Goal: Task Accomplishment & Management: Manage account settings

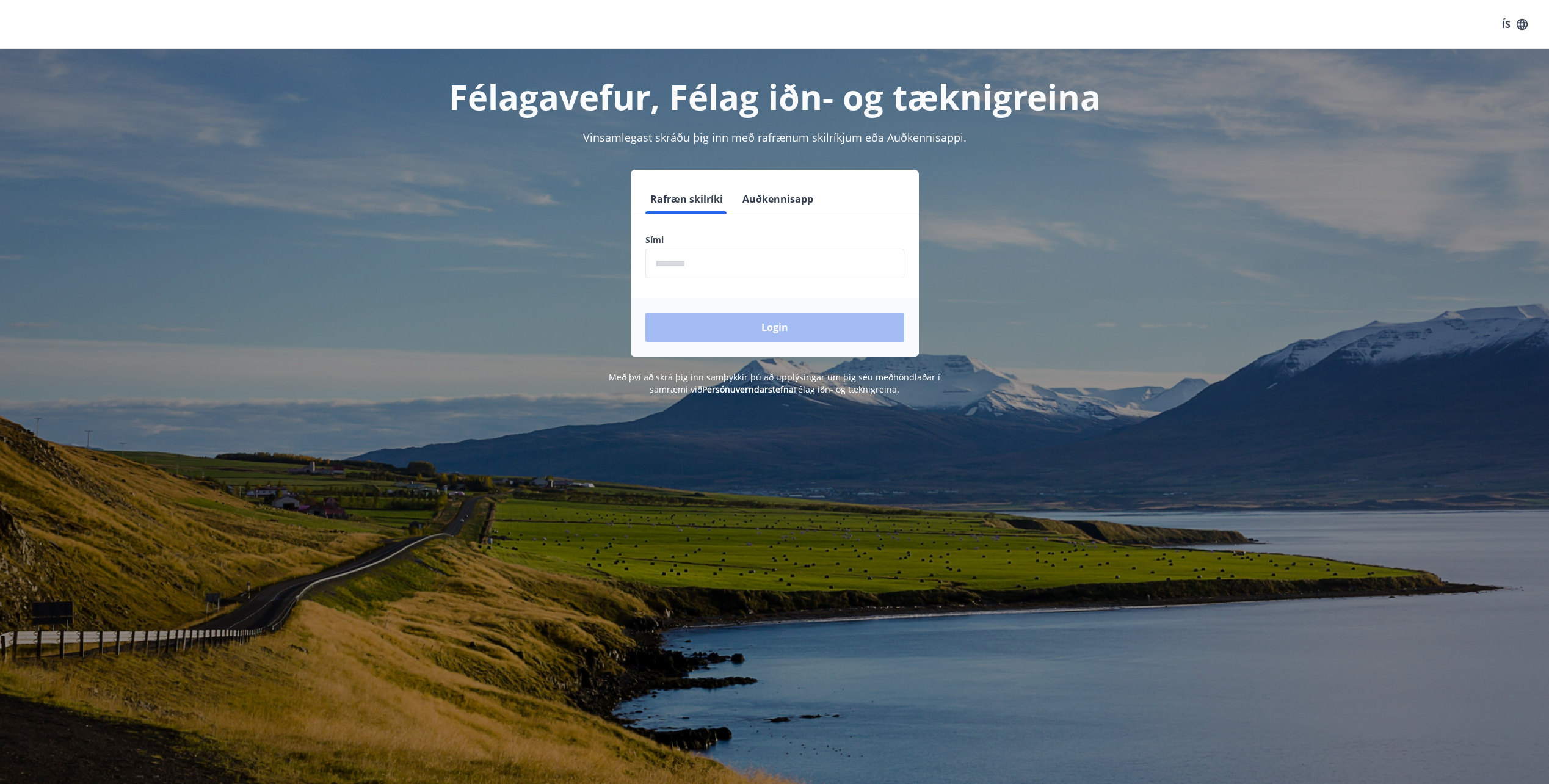
click at [708, 263] on input "phone" at bounding box center [775, 263] width 259 height 30
type input "********"
click at [709, 326] on button "Login" at bounding box center [775, 327] width 259 height 29
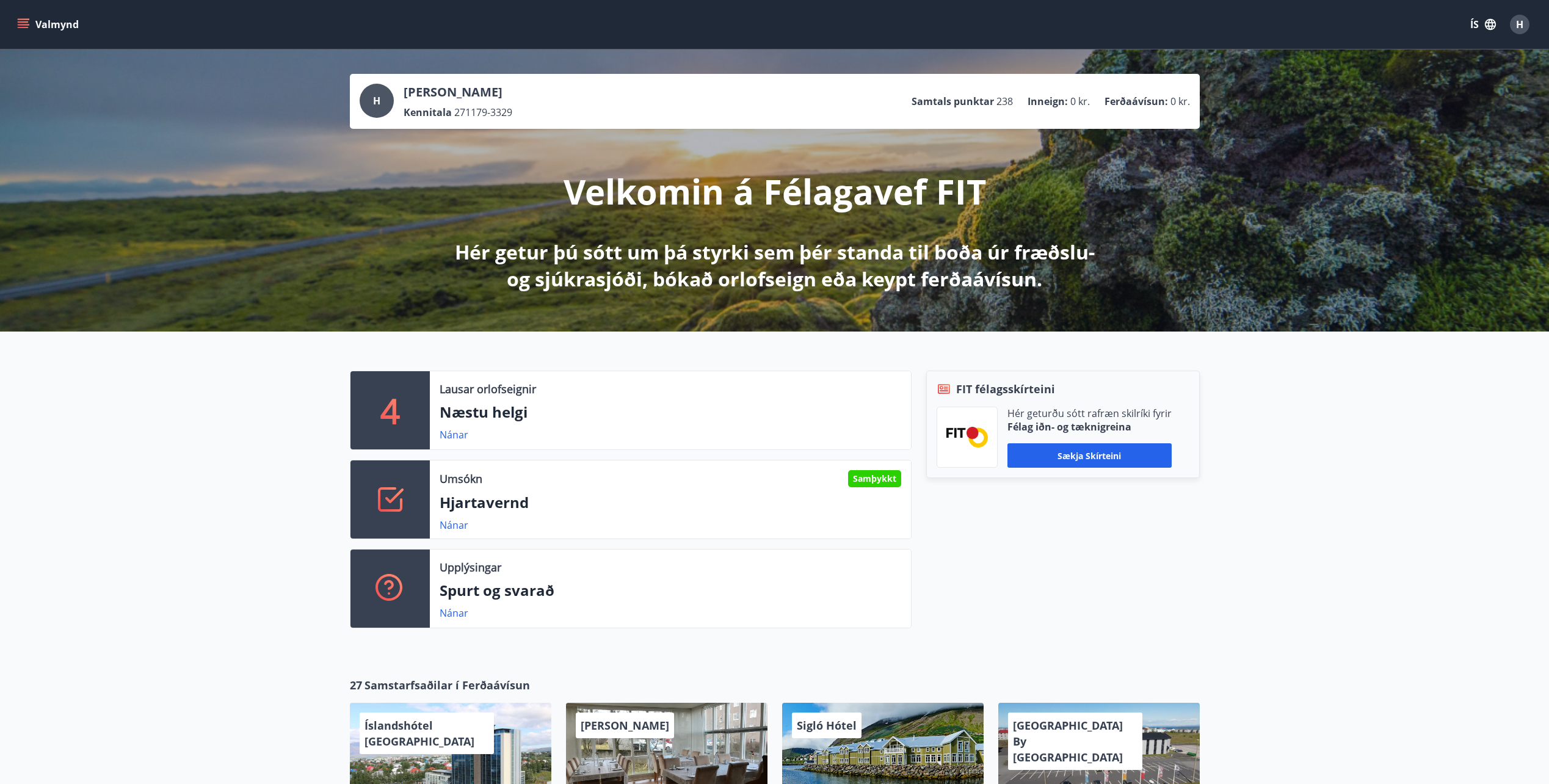
click at [603, 496] on p "Hjartavernd" at bounding box center [670, 502] width 461 height 21
click at [461, 529] on link "Nánar" at bounding box center [454, 525] width 29 height 14
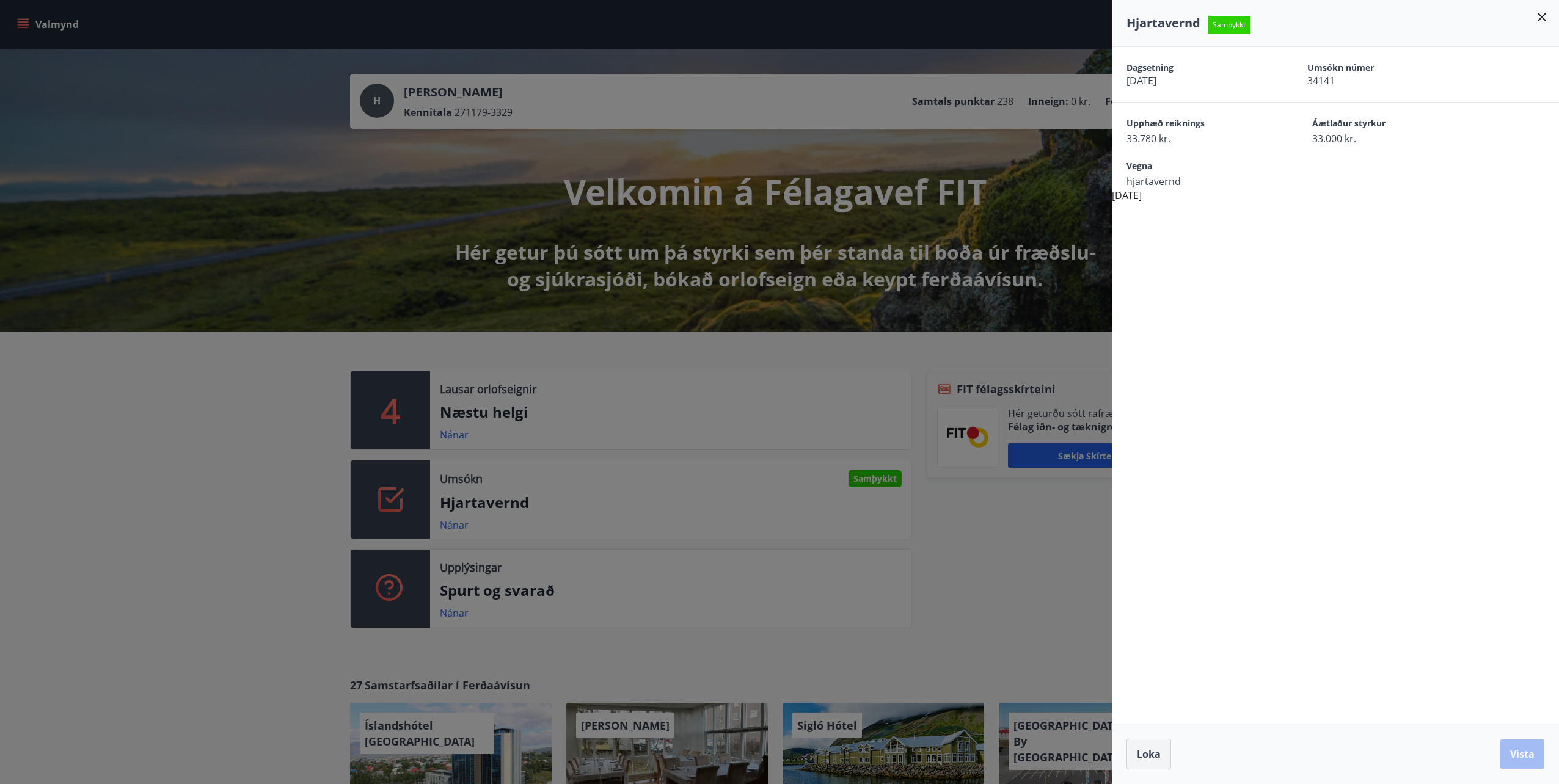
click at [1145, 752] on span "Loka" at bounding box center [1148, 754] width 24 height 14
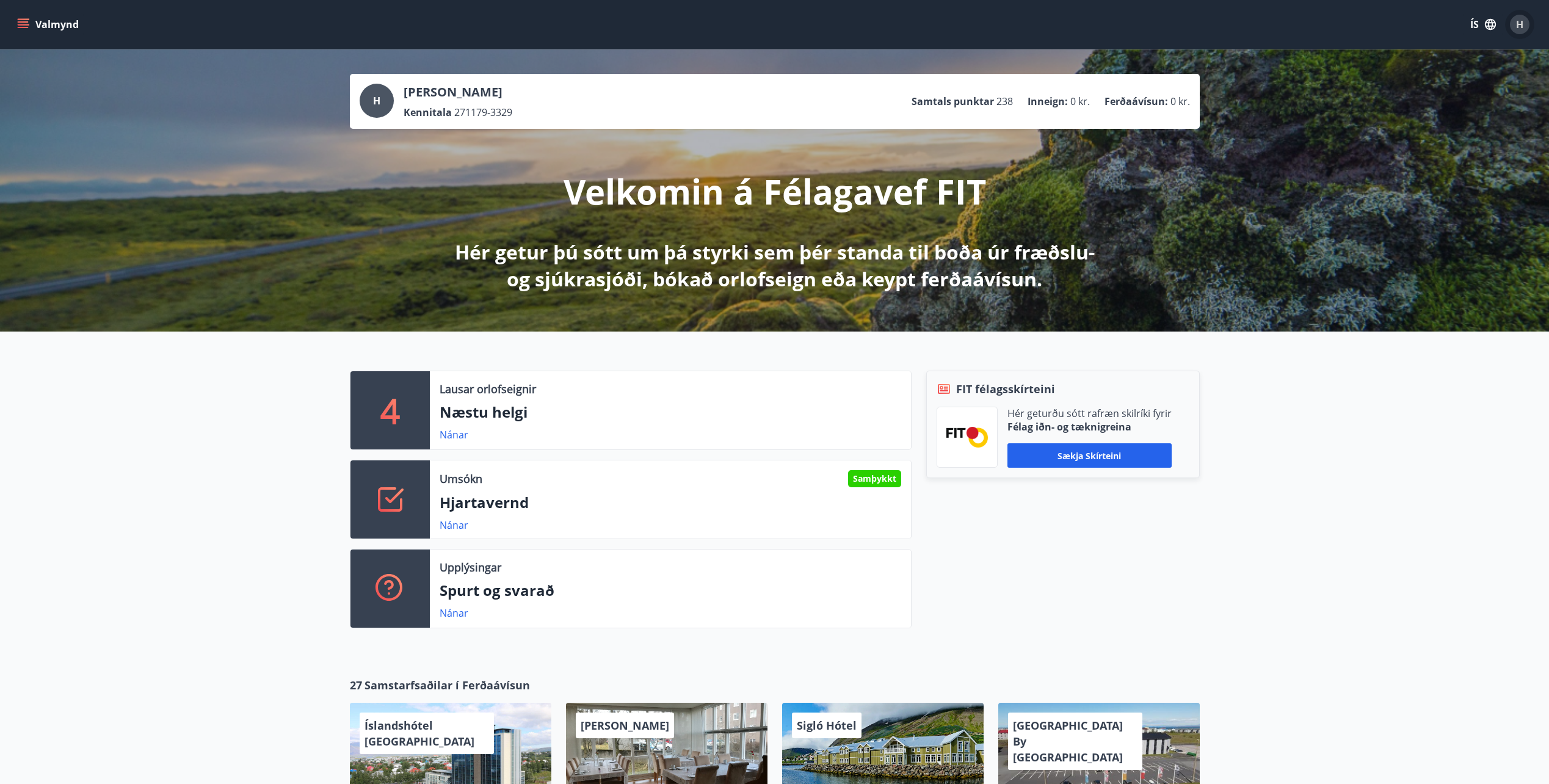
click at [1525, 21] on div "H" at bounding box center [1520, 24] width 20 height 20
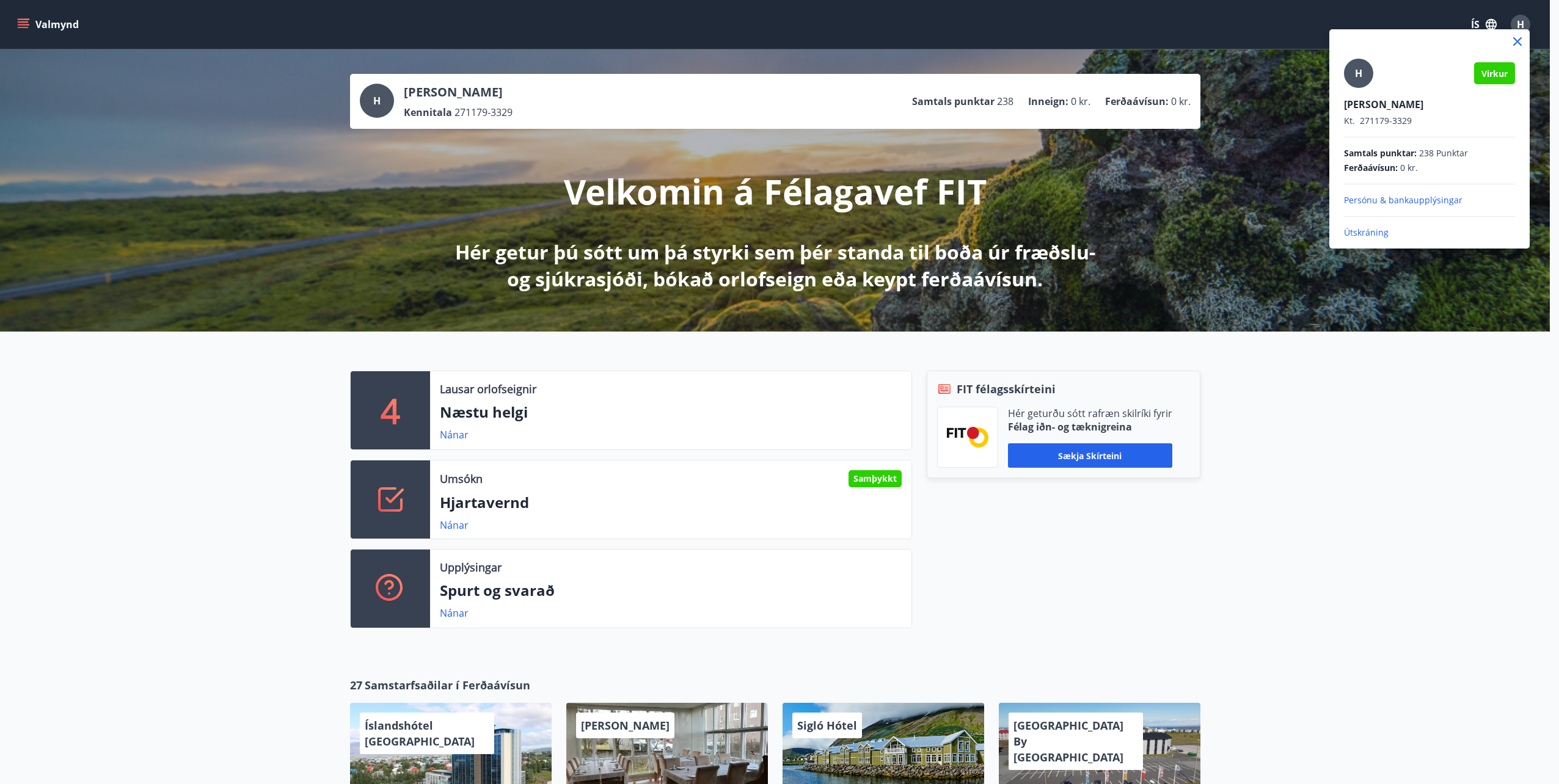
click at [47, 26] on div at bounding box center [779, 392] width 1559 height 784
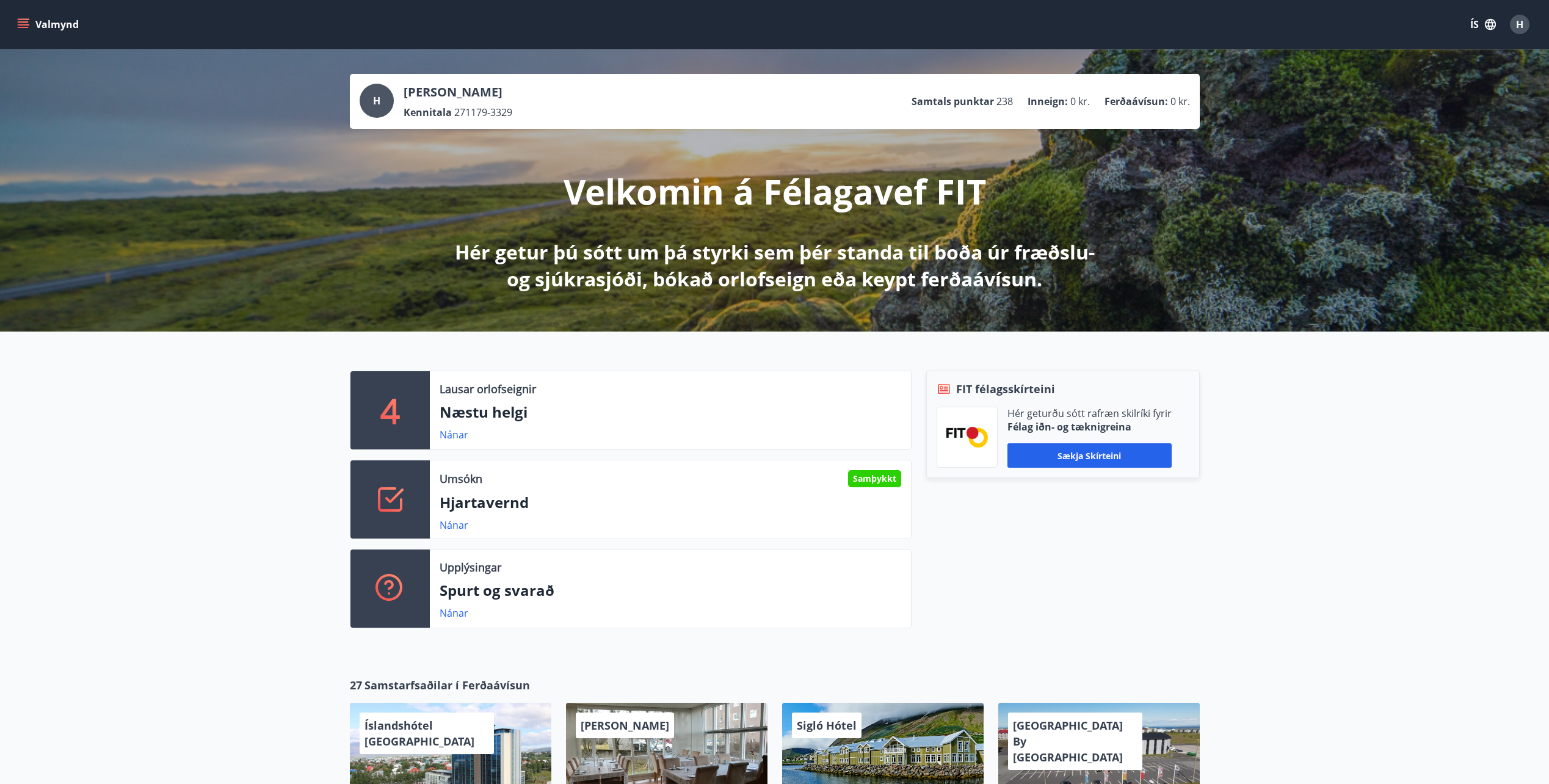
click at [23, 21] on icon "menu" at bounding box center [23, 24] width 12 height 12
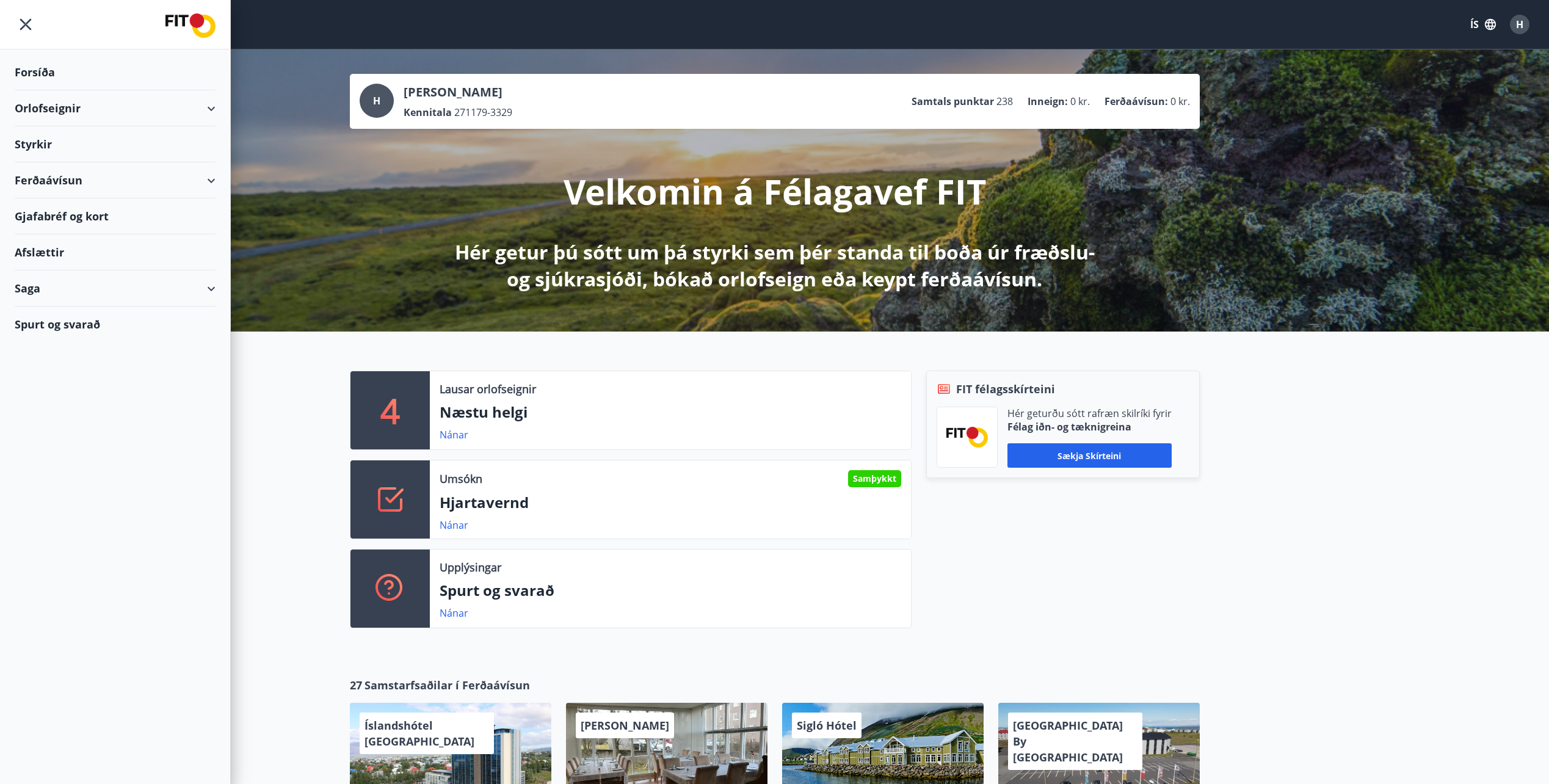
click at [118, 109] on div "Orlofseignir" at bounding box center [115, 108] width 201 height 36
click at [119, 109] on div "Orlofseignir" at bounding box center [115, 108] width 201 height 36
click at [66, 144] on div "Framboð" at bounding box center [115, 139] width 181 height 26
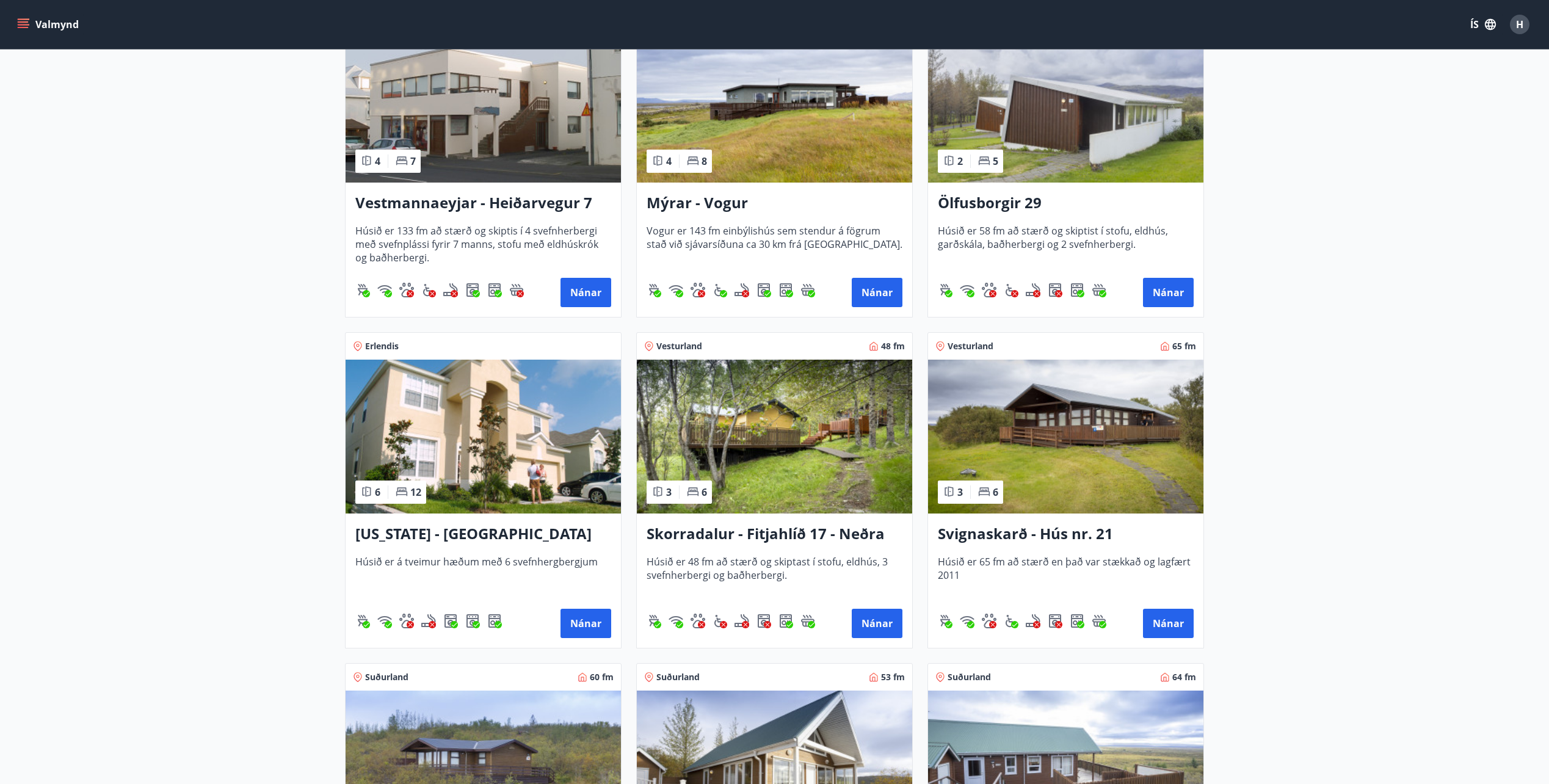
scroll to position [1268, 0]
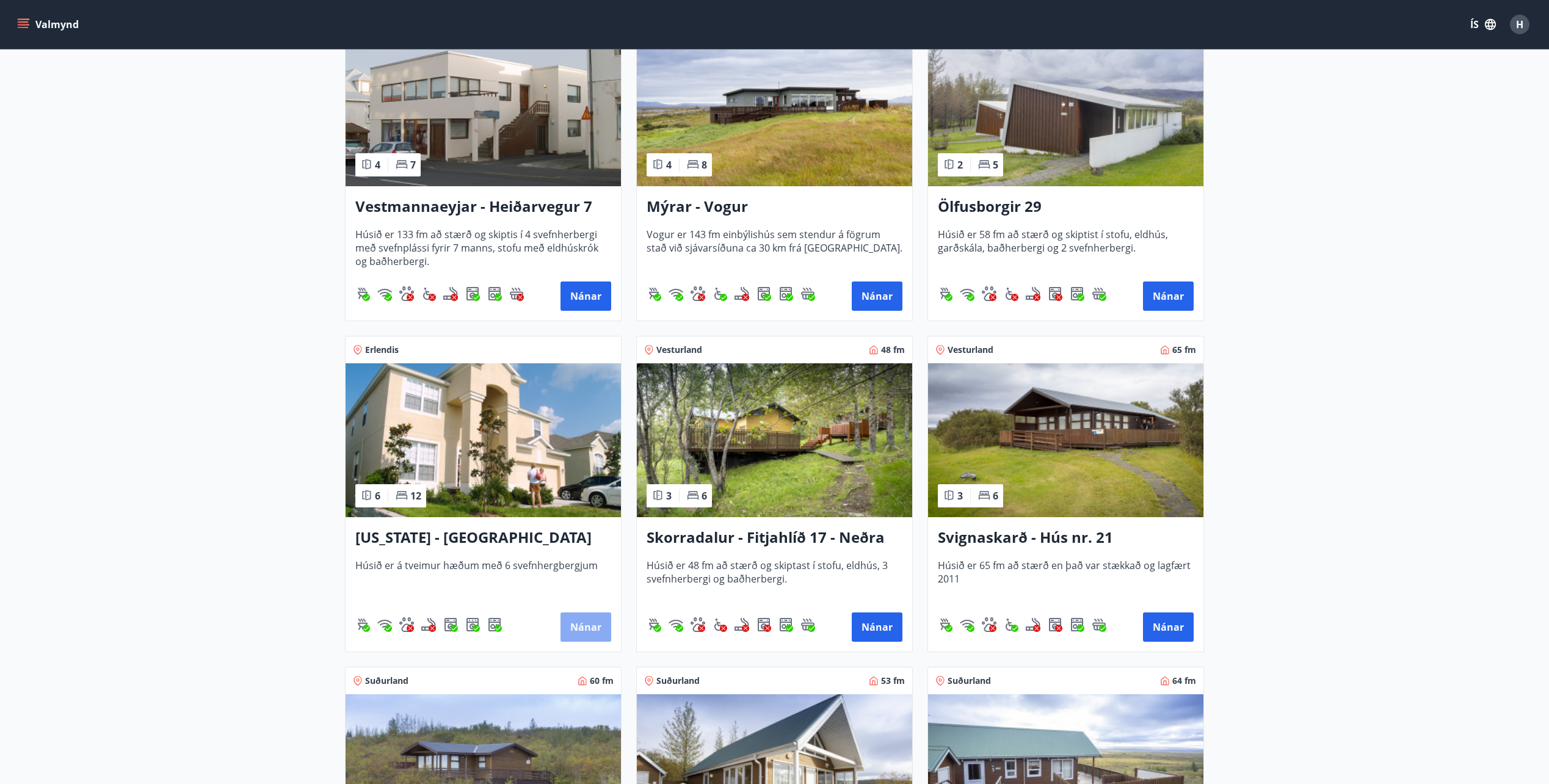
click at [576, 627] on button "Nánar" at bounding box center [586, 626] width 50 height 29
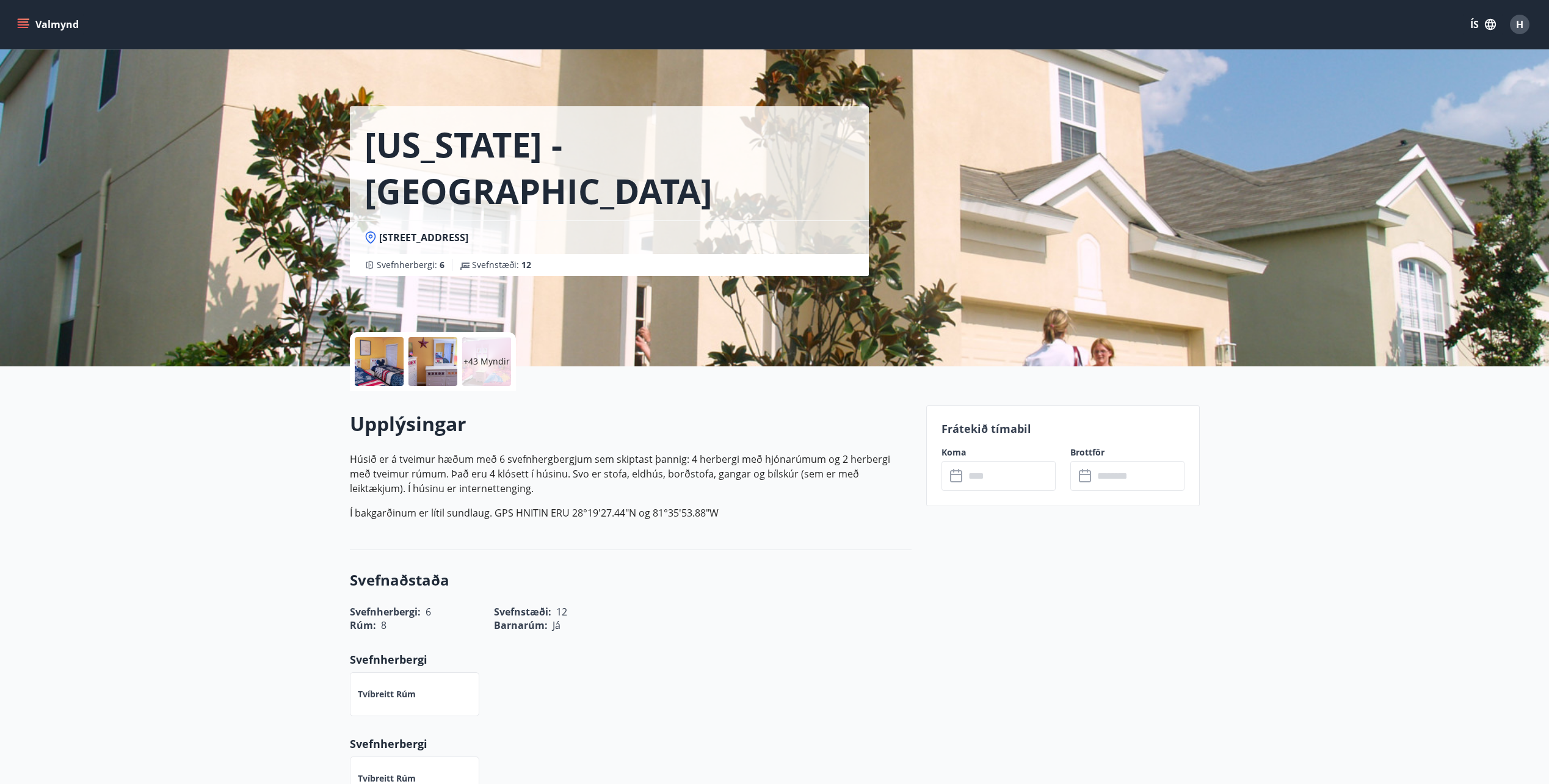
click at [401, 374] on div at bounding box center [379, 362] width 49 height 49
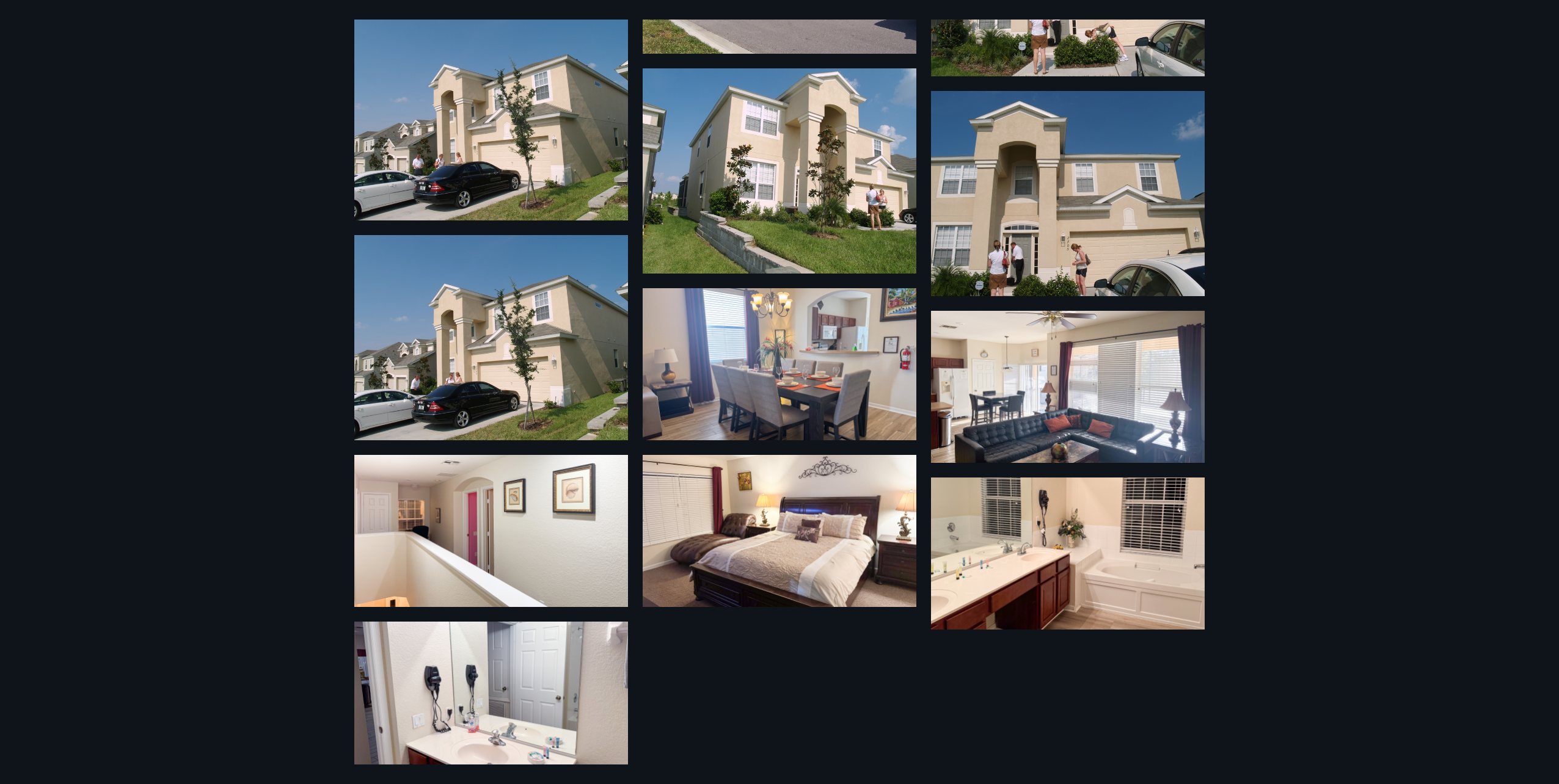
scroll to position [2397, 0]
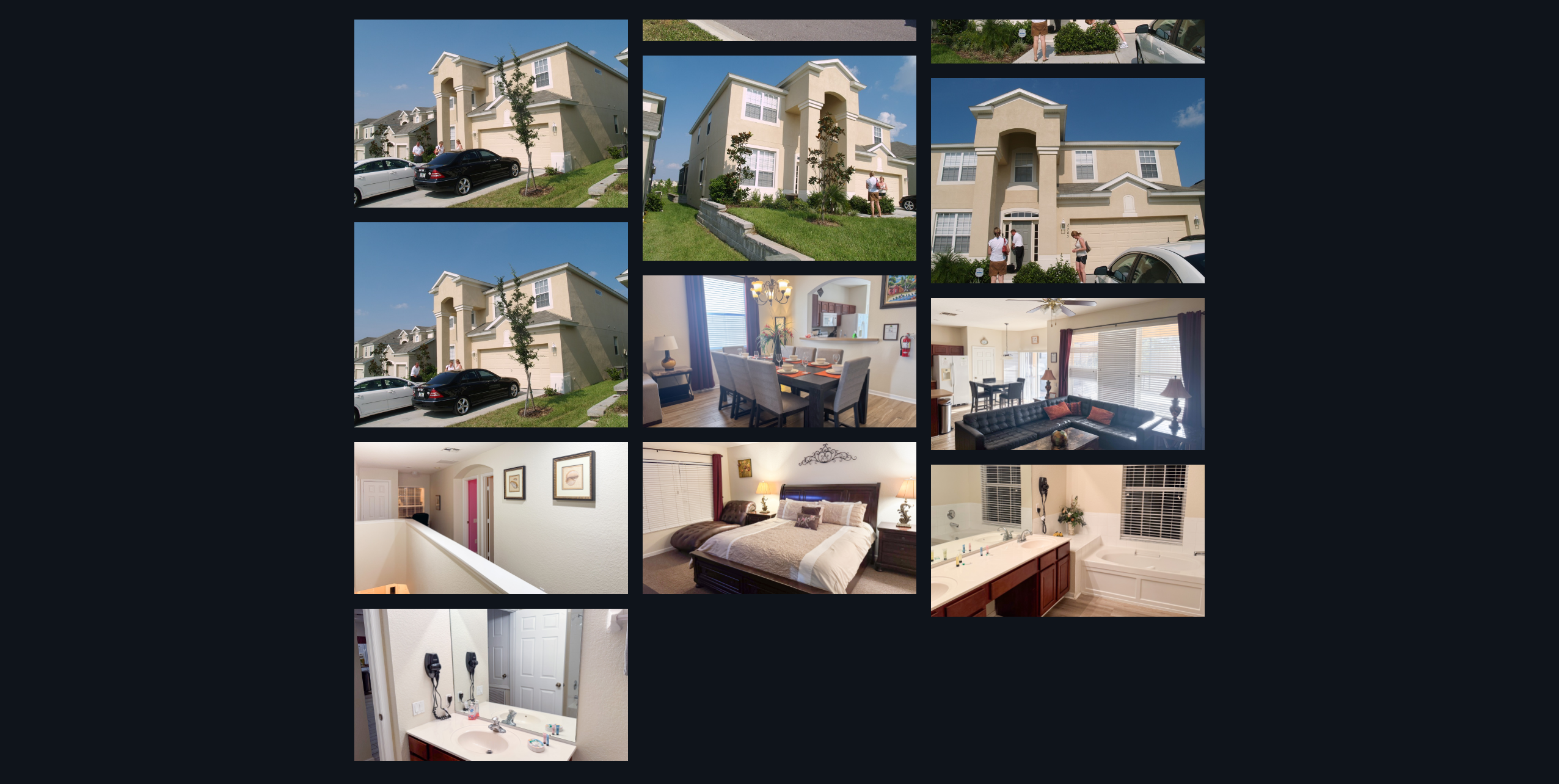
drag, startPoint x: 546, startPoint y: 252, endPoint x: 537, endPoint y: 252, distance: 9.0
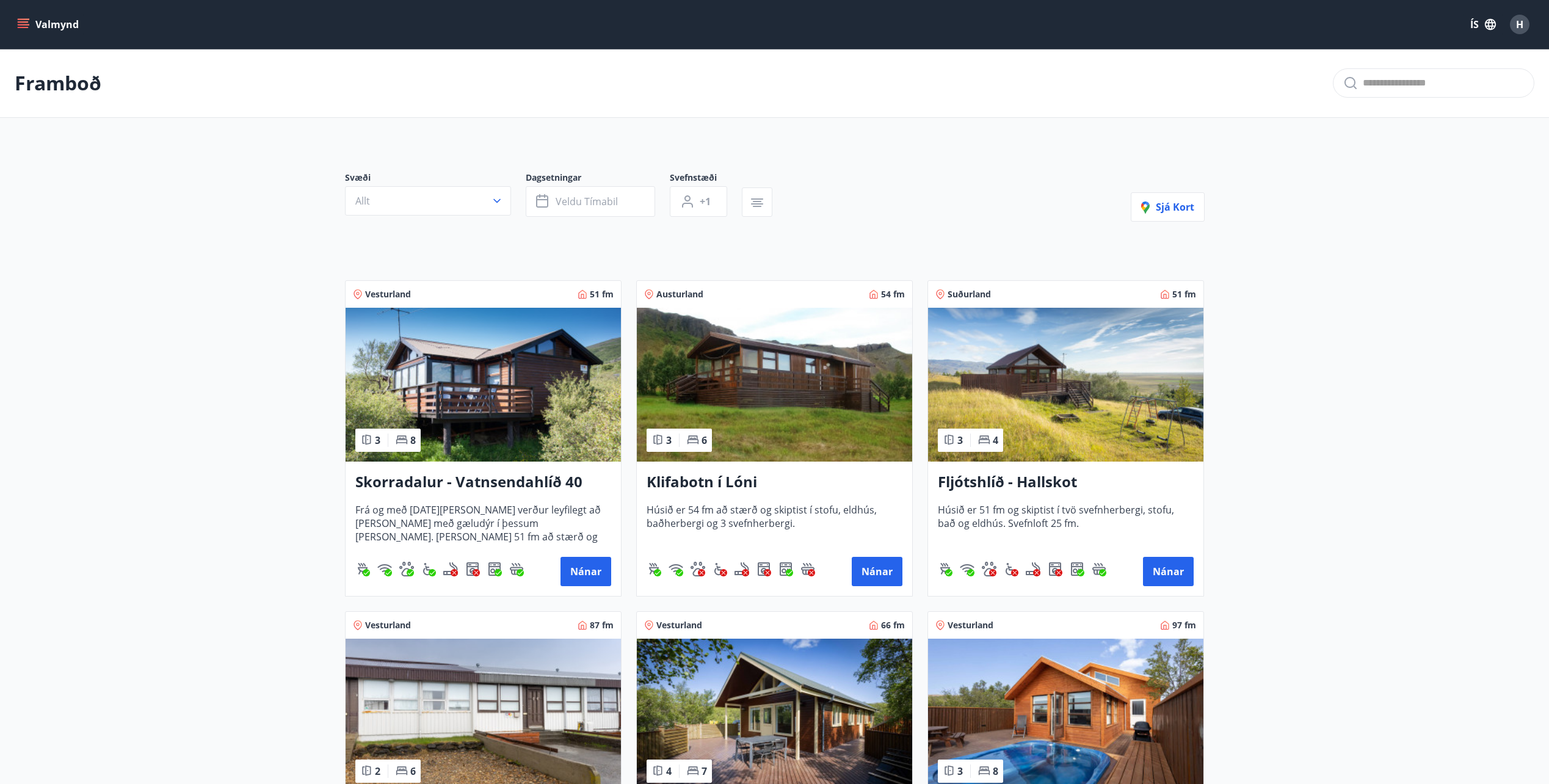
click at [1521, 23] on span "H" at bounding box center [1520, 24] width 8 height 14
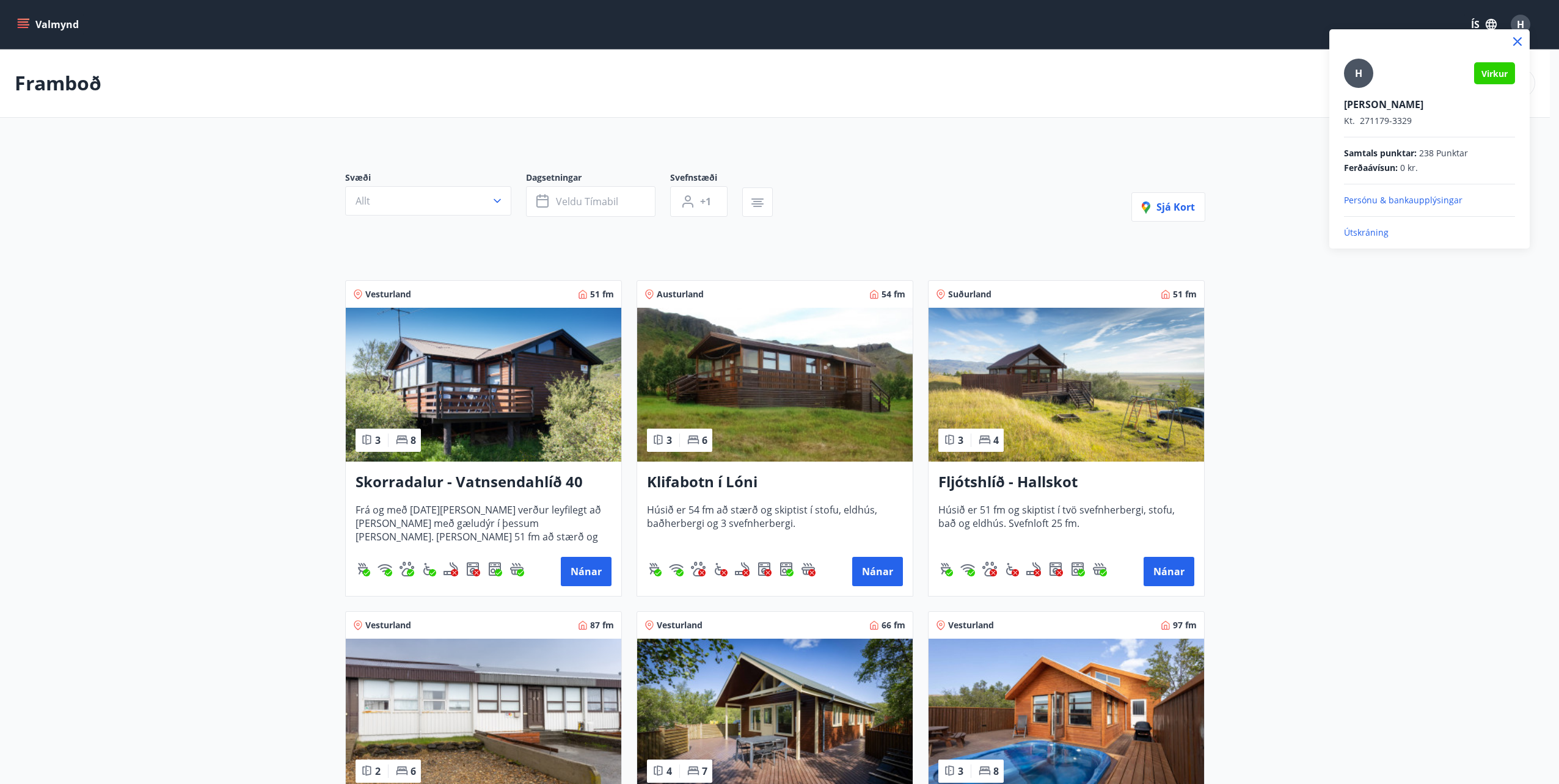
click at [1364, 231] on p "Útskráning" at bounding box center [1429, 233] width 171 height 12
